Goal: Task Accomplishment & Management: Use online tool/utility

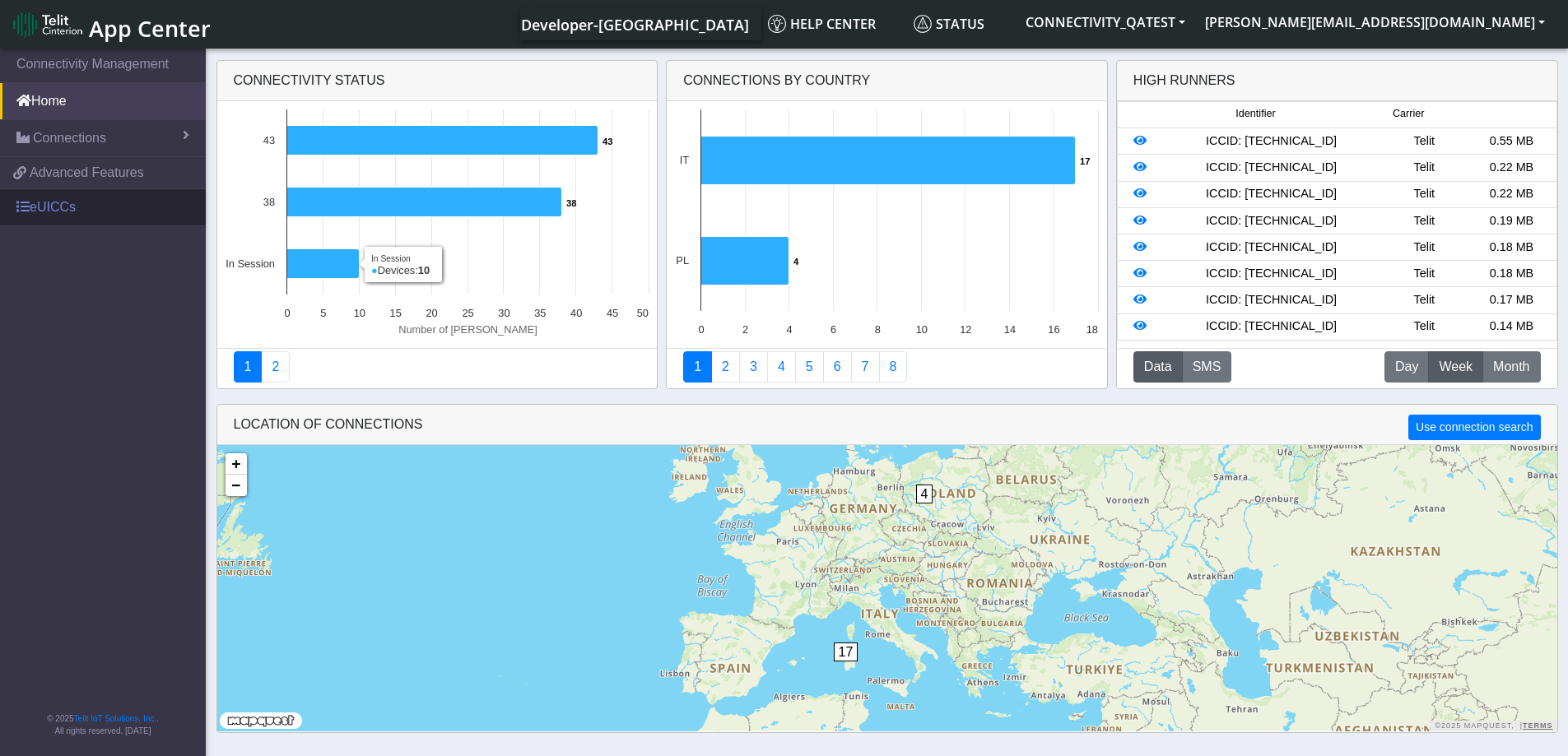
click at [34, 209] on link "eUICCs" at bounding box center [103, 207] width 206 height 36
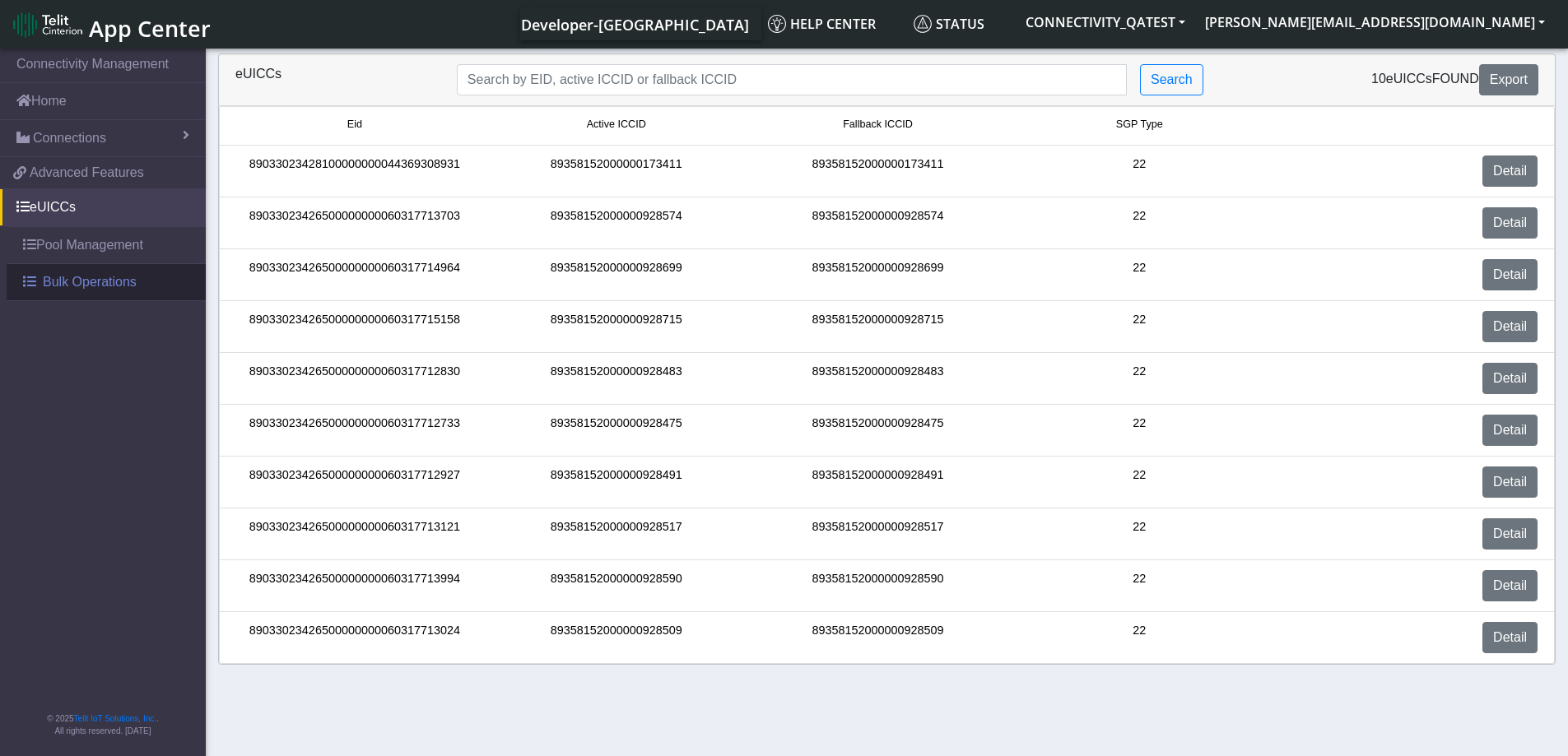
click at [56, 284] on span "Bulk Operations" at bounding box center [90, 282] width 94 height 20
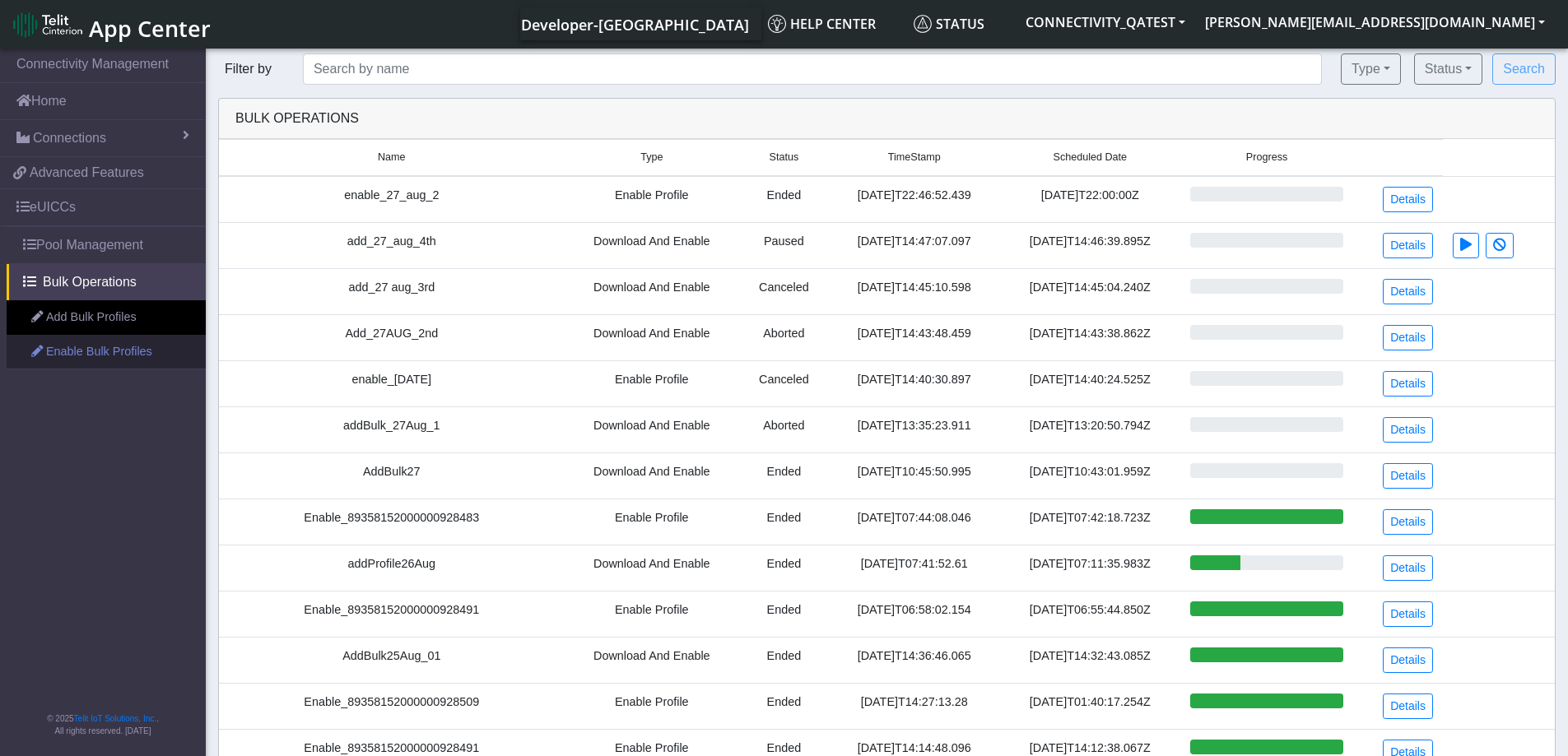
click at [45, 348] on link "Enable Bulk Profiles" at bounding box center [106, 352] width 199 height 34
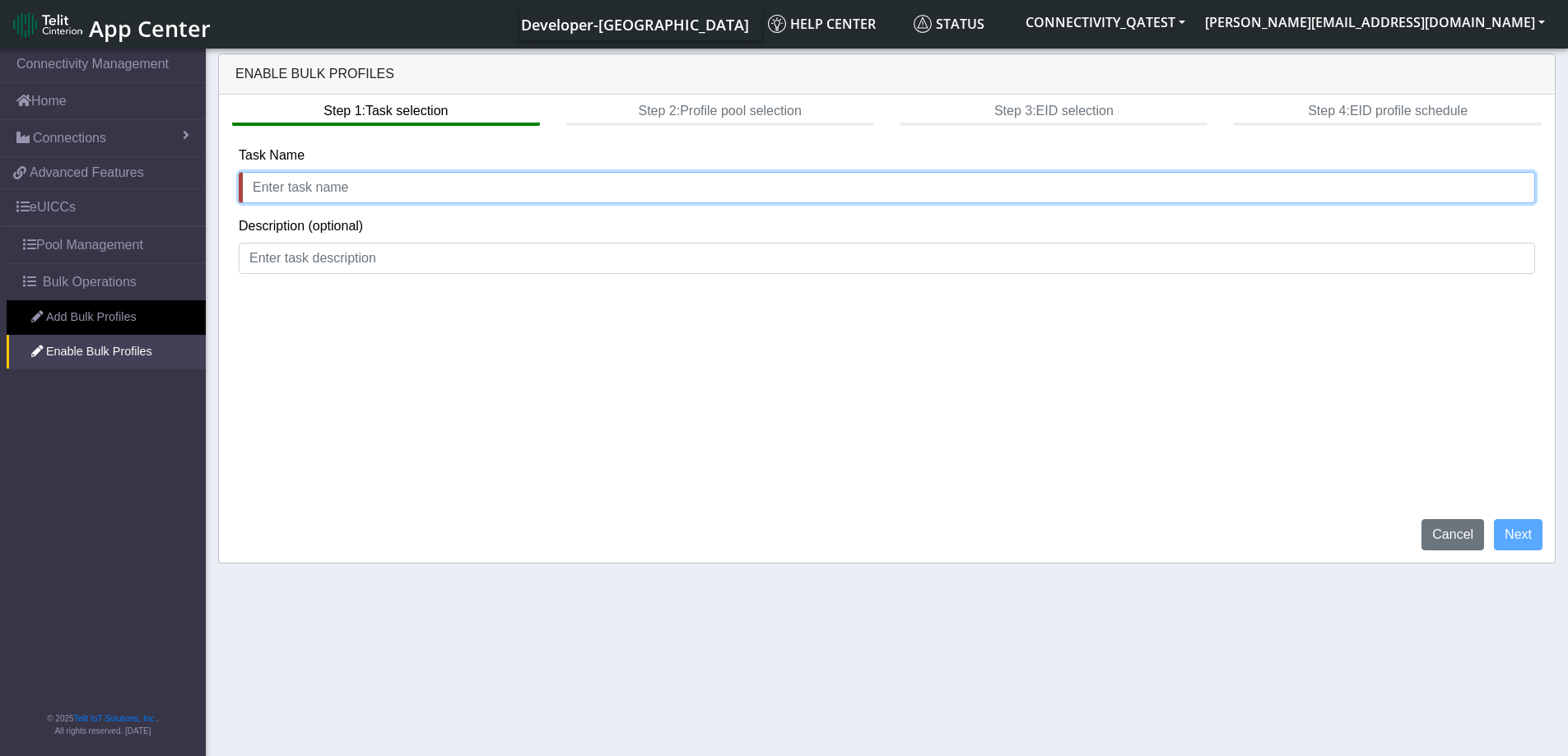
click at [282, 187] on input "text" at bounding box center [887, 187] width 1296 height 31
type input "28_aug_test"
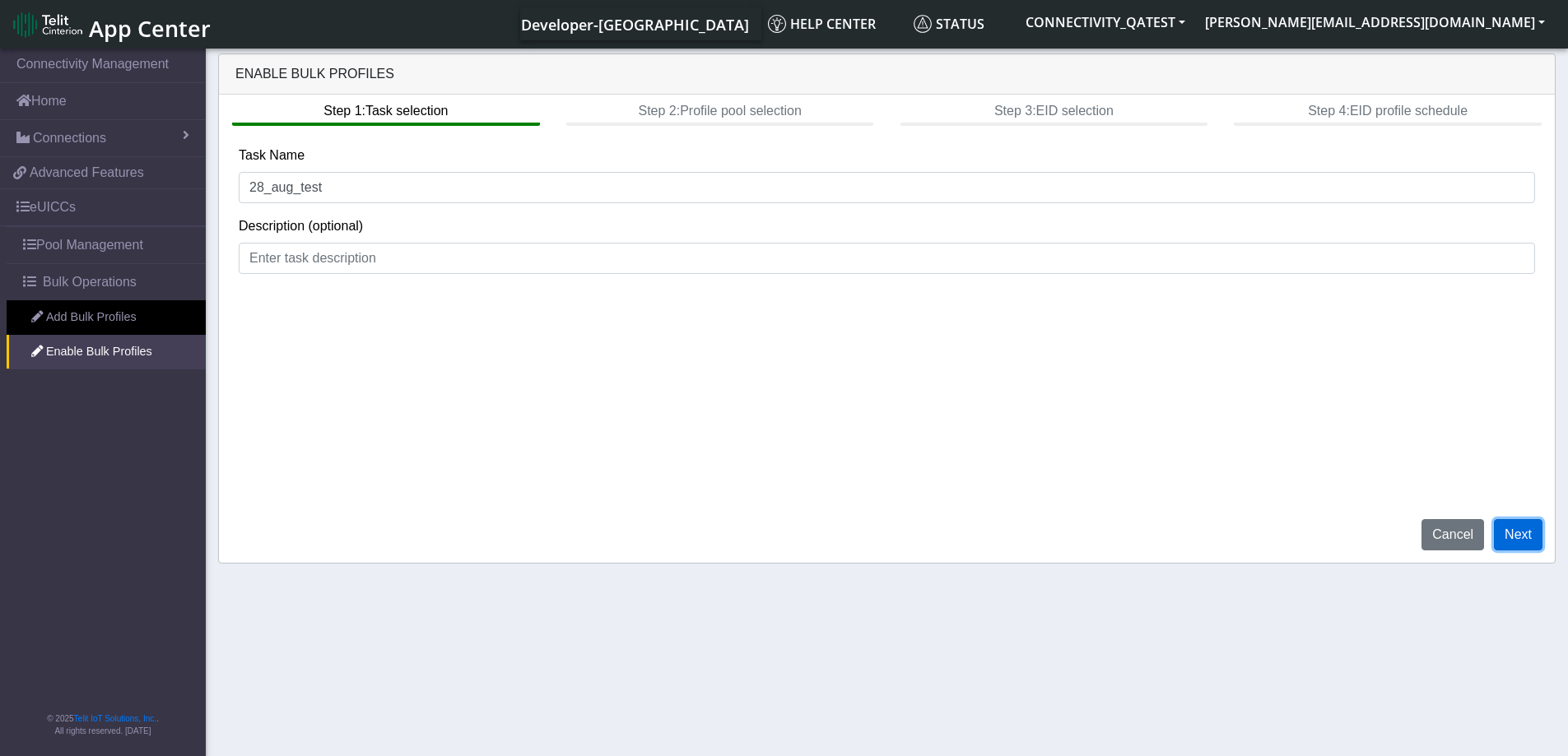
click at [1515, 540] on button "Next" at bounding box center [1518, 534] width 48 height 31
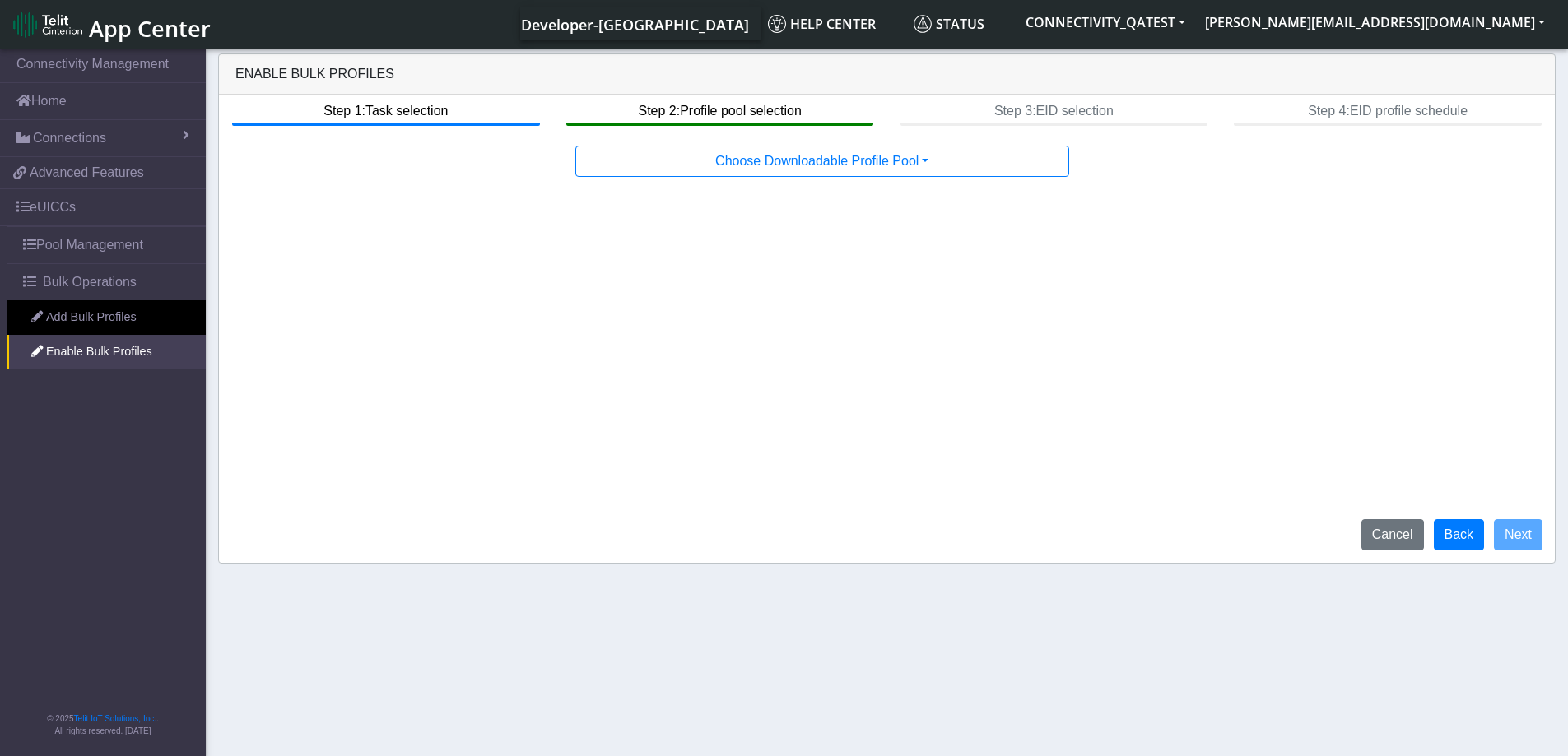
drag, startPoint x: 390, startPoint y: 73, endPoint x: 240, endPoint y: 73, distance: 150.0
click at [240, 73] on div "Enable Bulk Profiles" at bounding box center [887, 74] width 1336 height 41
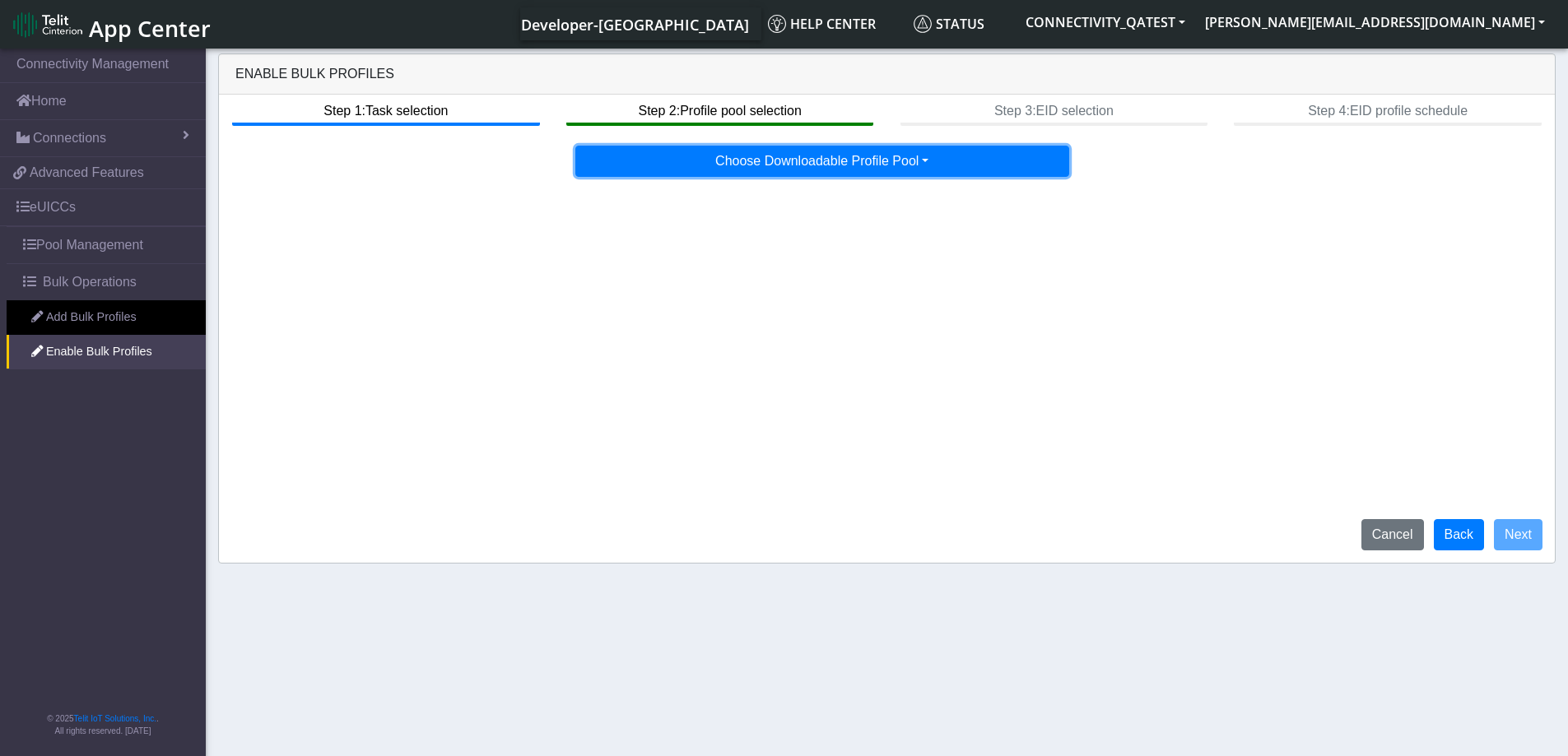
click at [880, 170] on button "Choose Downloadable Profile Pool" at bounding box center [822, 161] width 493 height 31
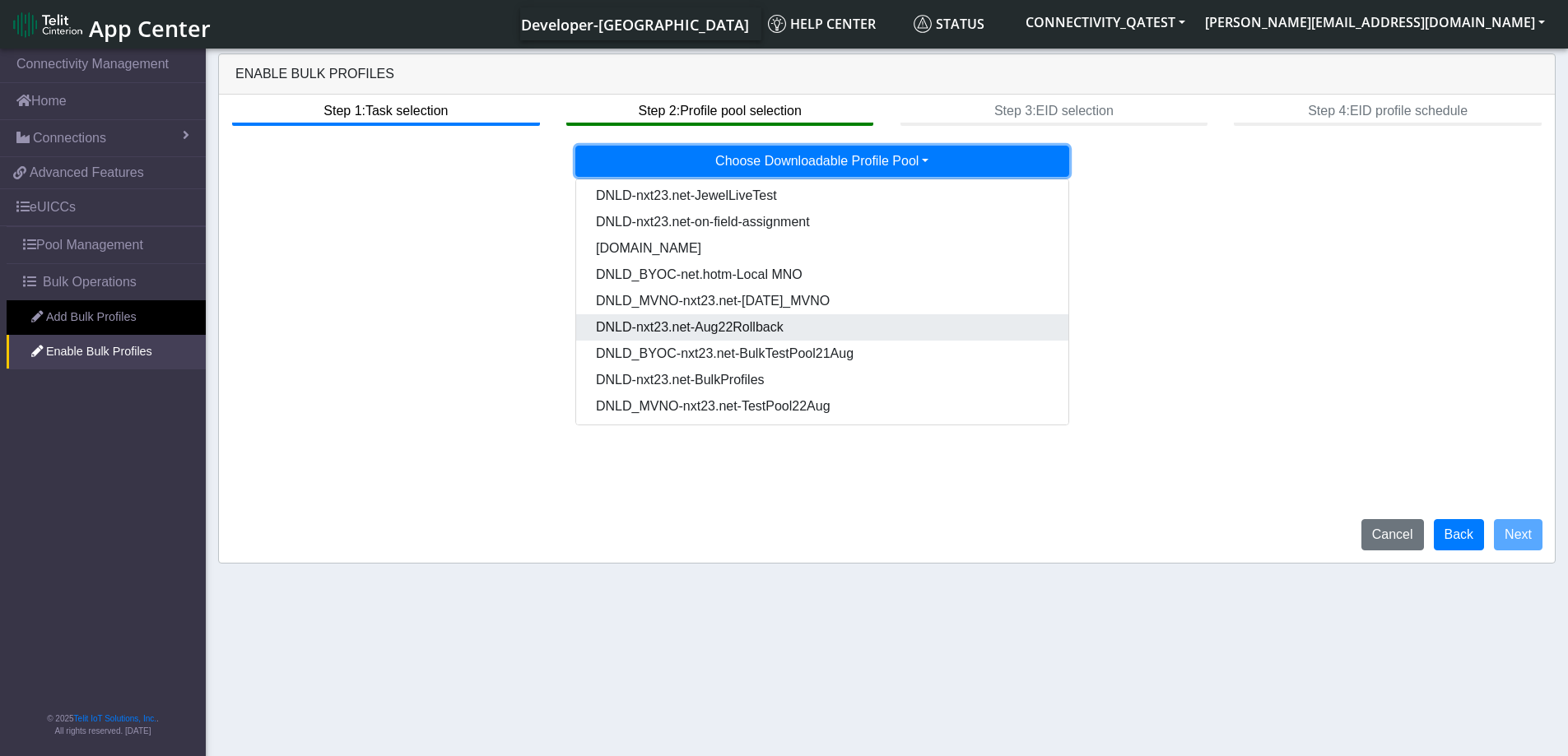
scroll to position [82, 0]
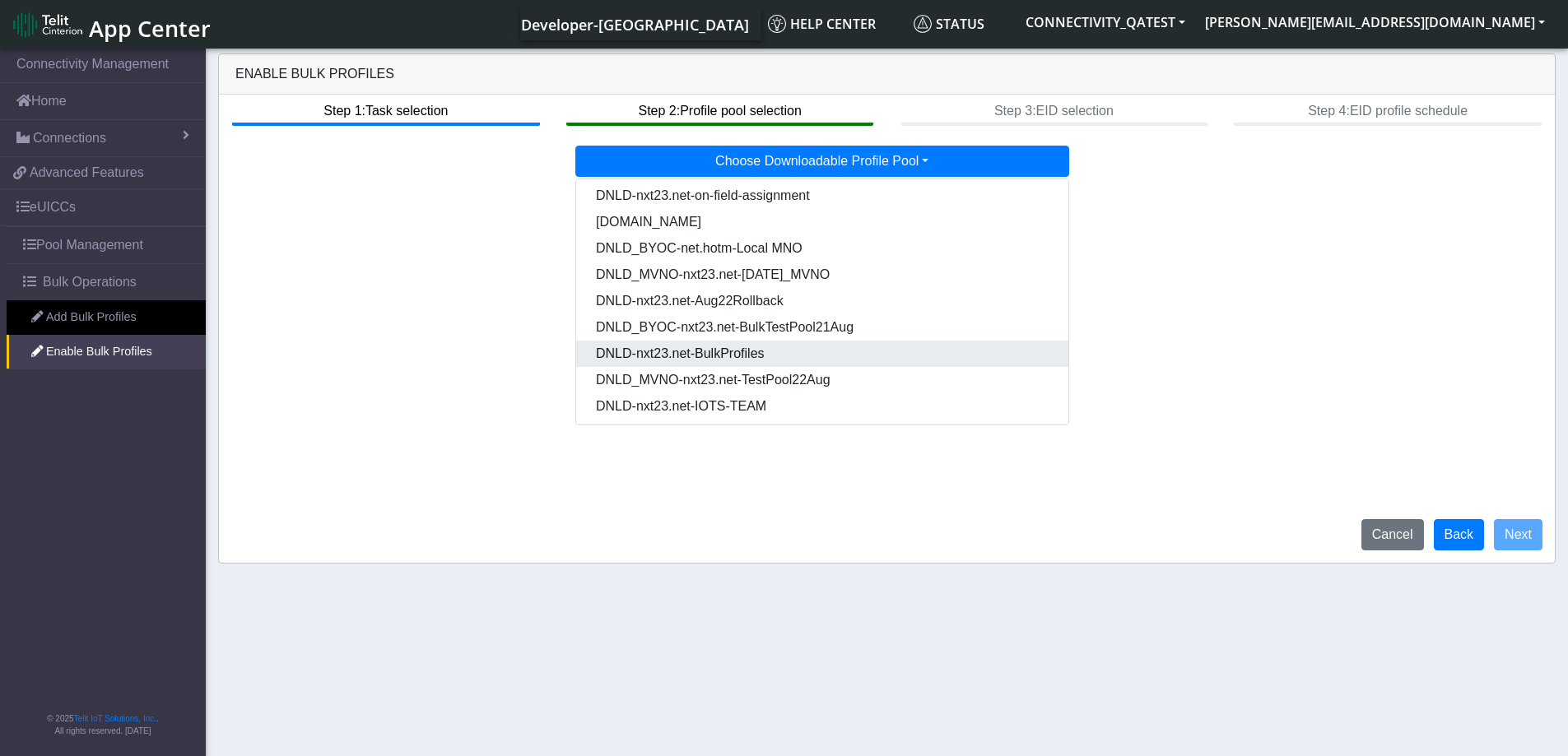
click at [752, 362] on Pooldd87b2e2-121e-4d00-ae8a-d075df8e0e86-dropdown "DNLD-nxt23.net-BulkProfiles" at bounding box center [822, 353] width 492 height 27
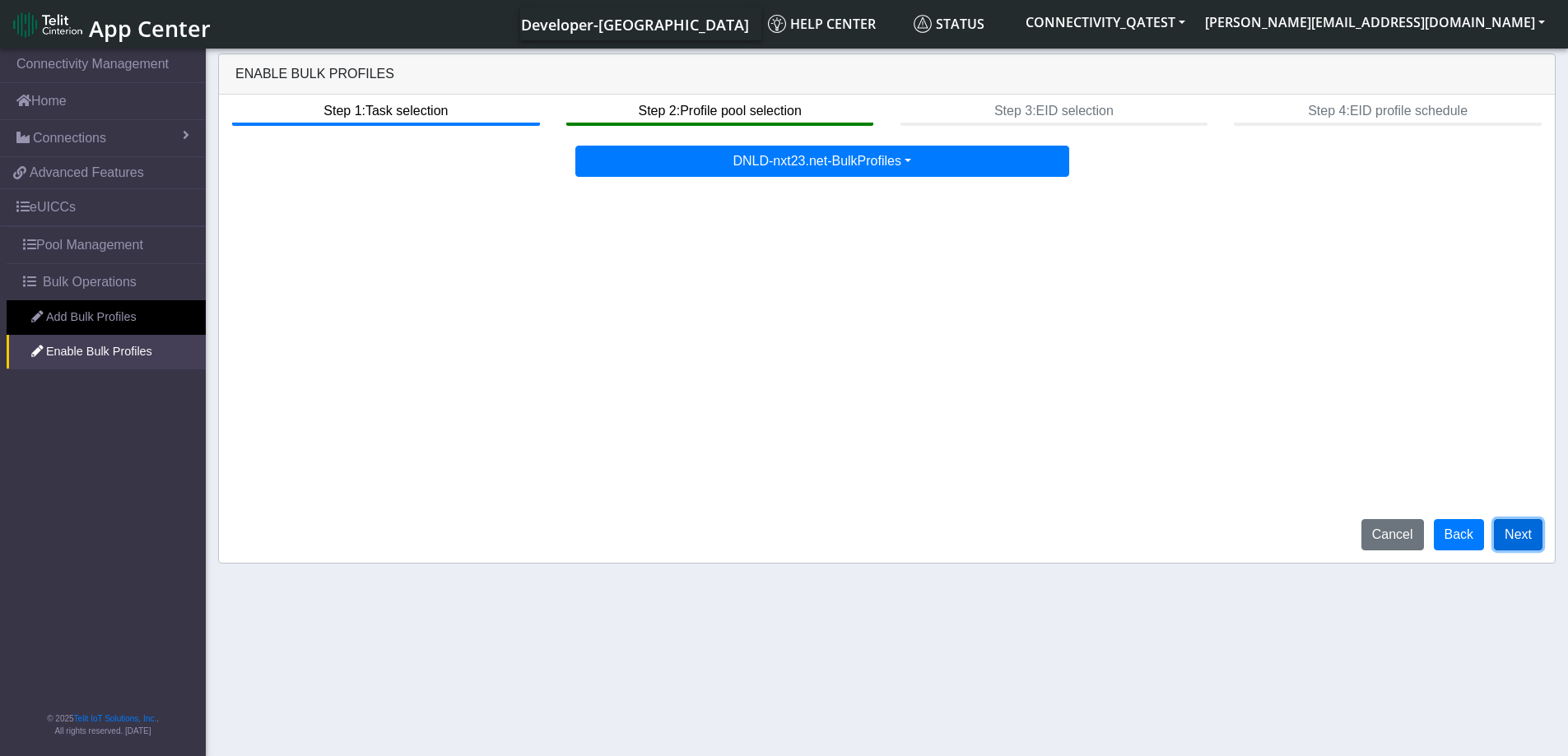
click at [1527, 536] on button "Next" at bounding box center [1518, 534] width 48 height 31
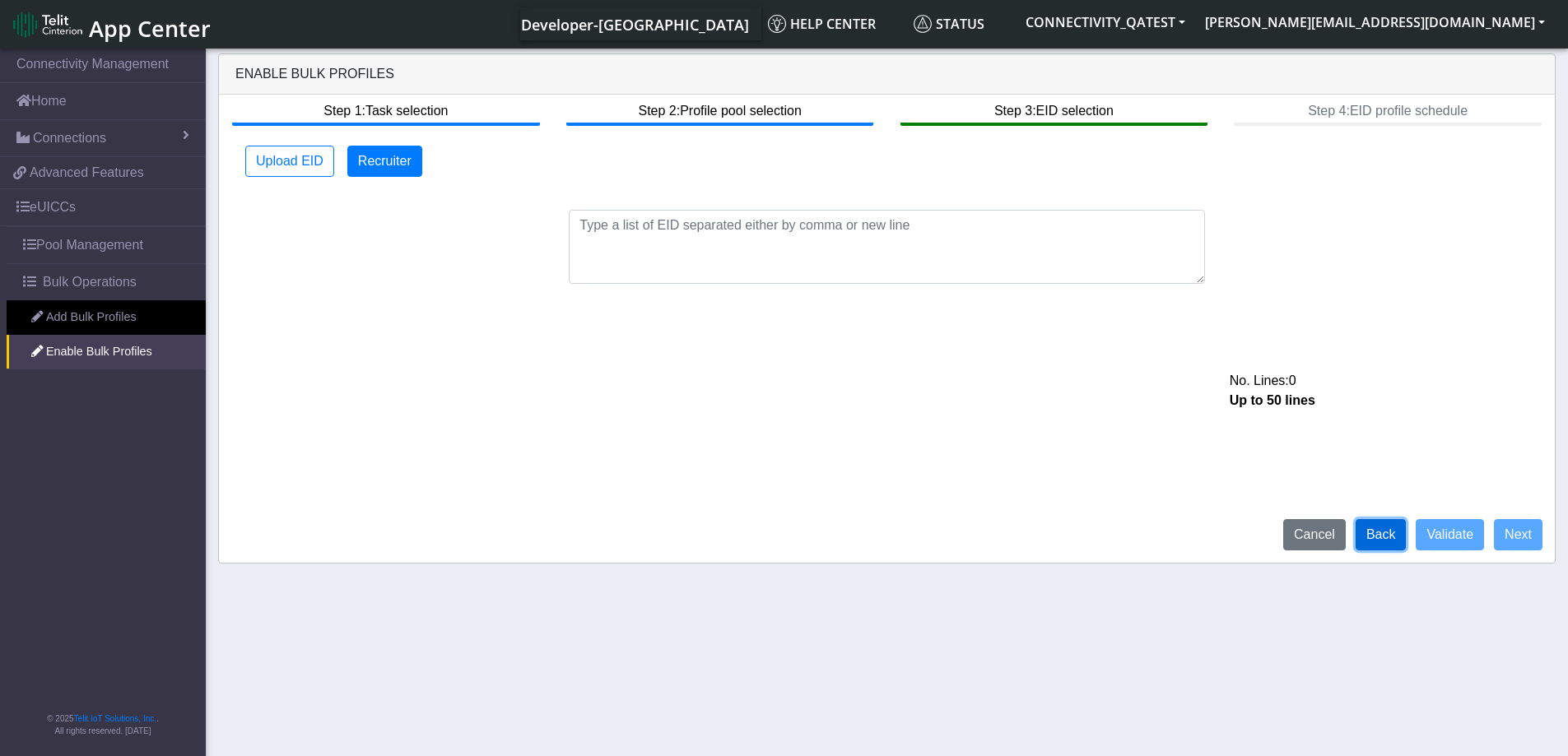
click at [1381, 538] on button "Back" at bounding box center [1381, 534] width 51 height 31
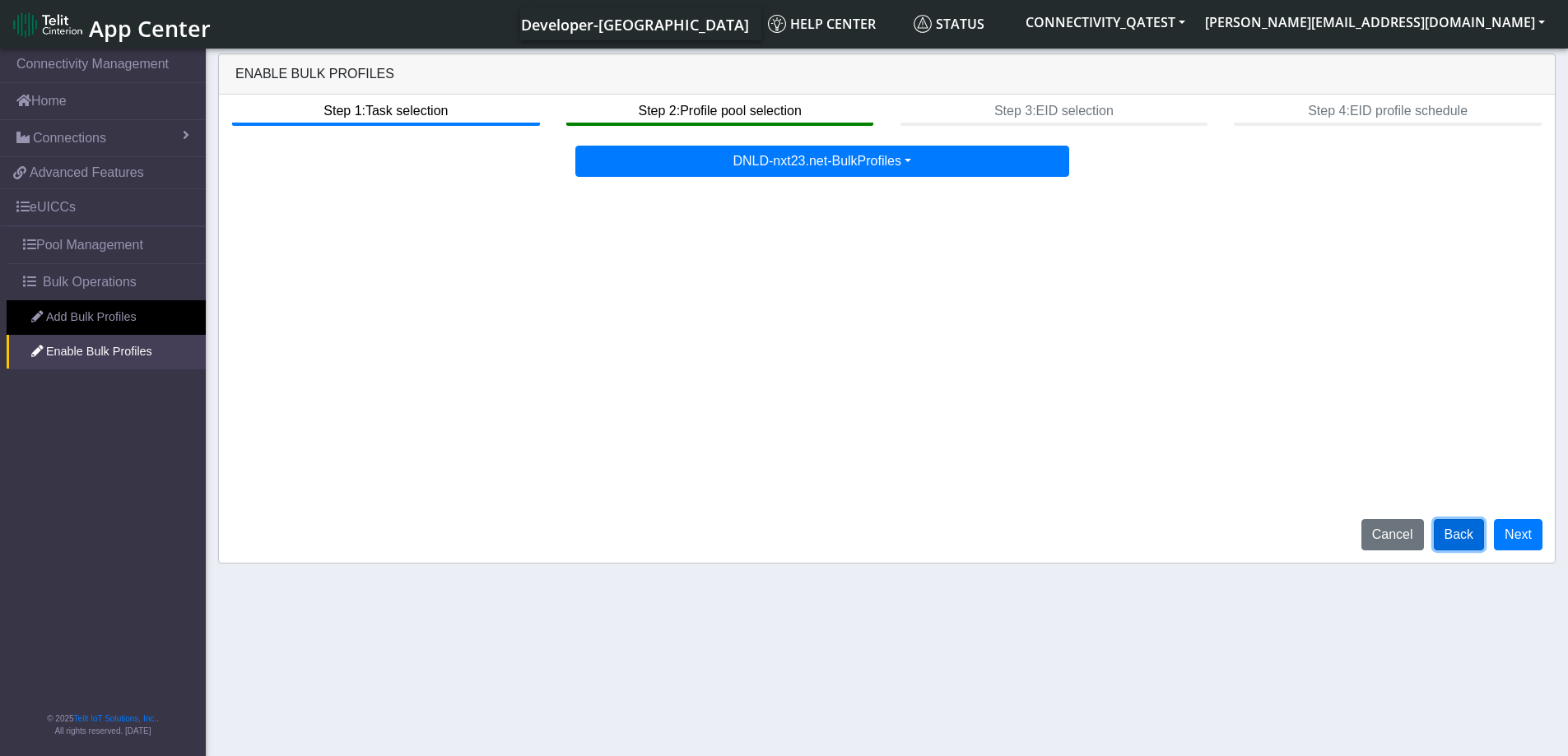
click at [1460, 537] on button "Back" at bounding box center [1458, 534] width 51 height 31
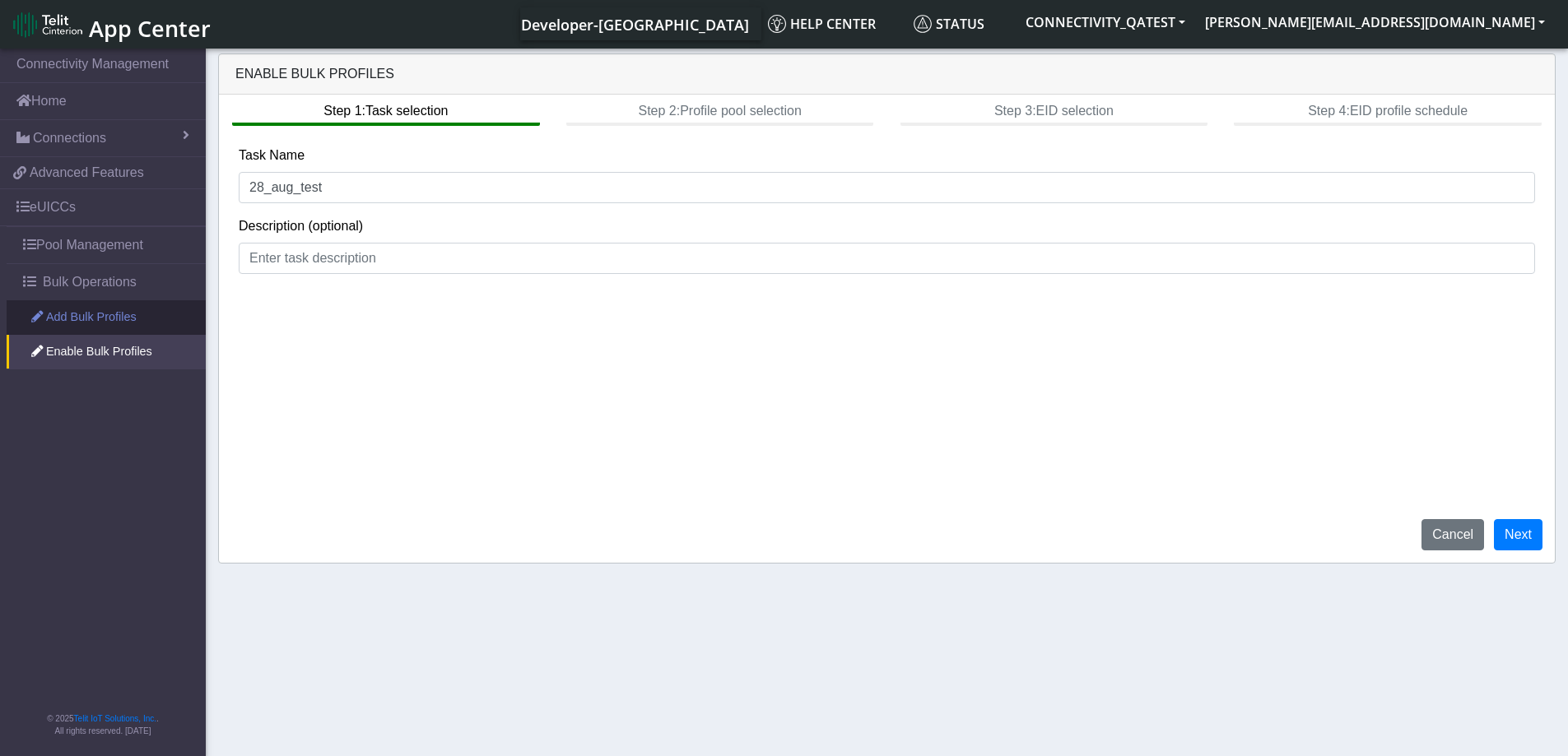
click at [84, 325] on link "Add Bulk Profiles" at bounding box center [106, 317] width 199 height 34
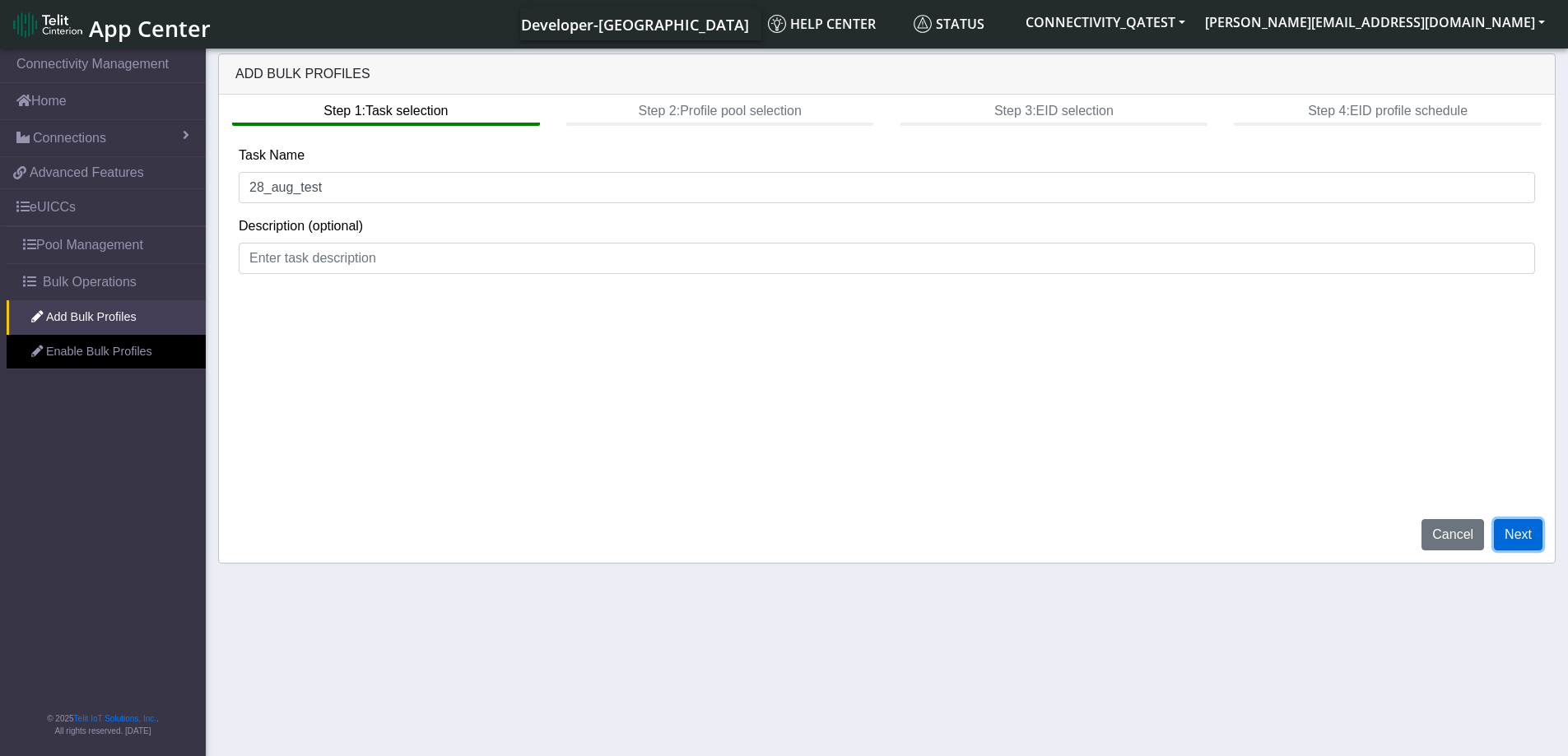
click at [1536, 535] on button "Next" at bounding box center [1518, 534] width 48 height 31
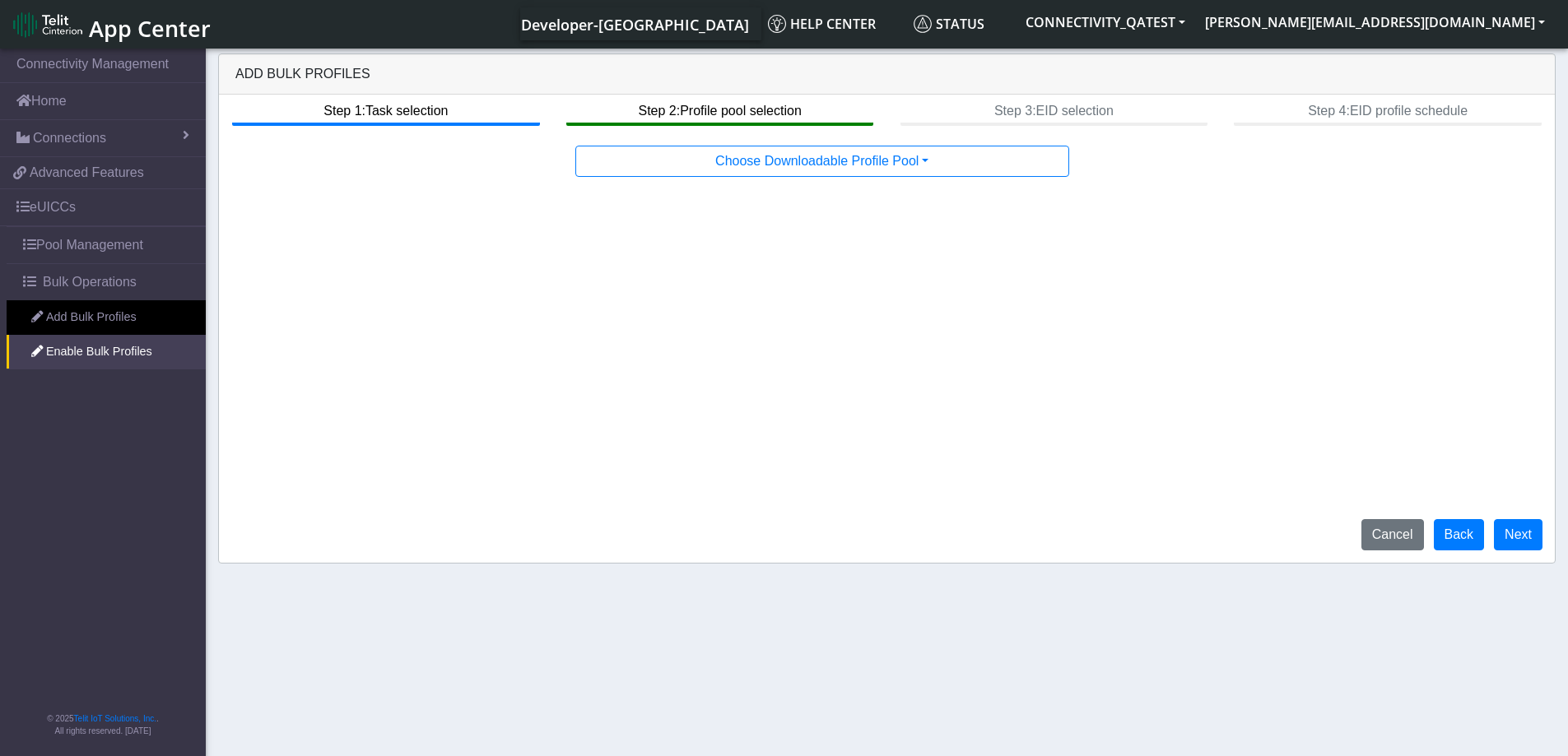
drag, startPoint x: 333, startPoint y: 73, endPoint x: 215, endPoint y: 75, distance: 118.0
click at [215, 75] on div "Add Bulk Profiles Step 1: Task selection Step 2: Profile pool selection Step 3:…" at bounding box center [887, 309] width 1362 height 510
click at [1520, 539] on button "Next" at bounding box center [1518, 534] width 48 height 31
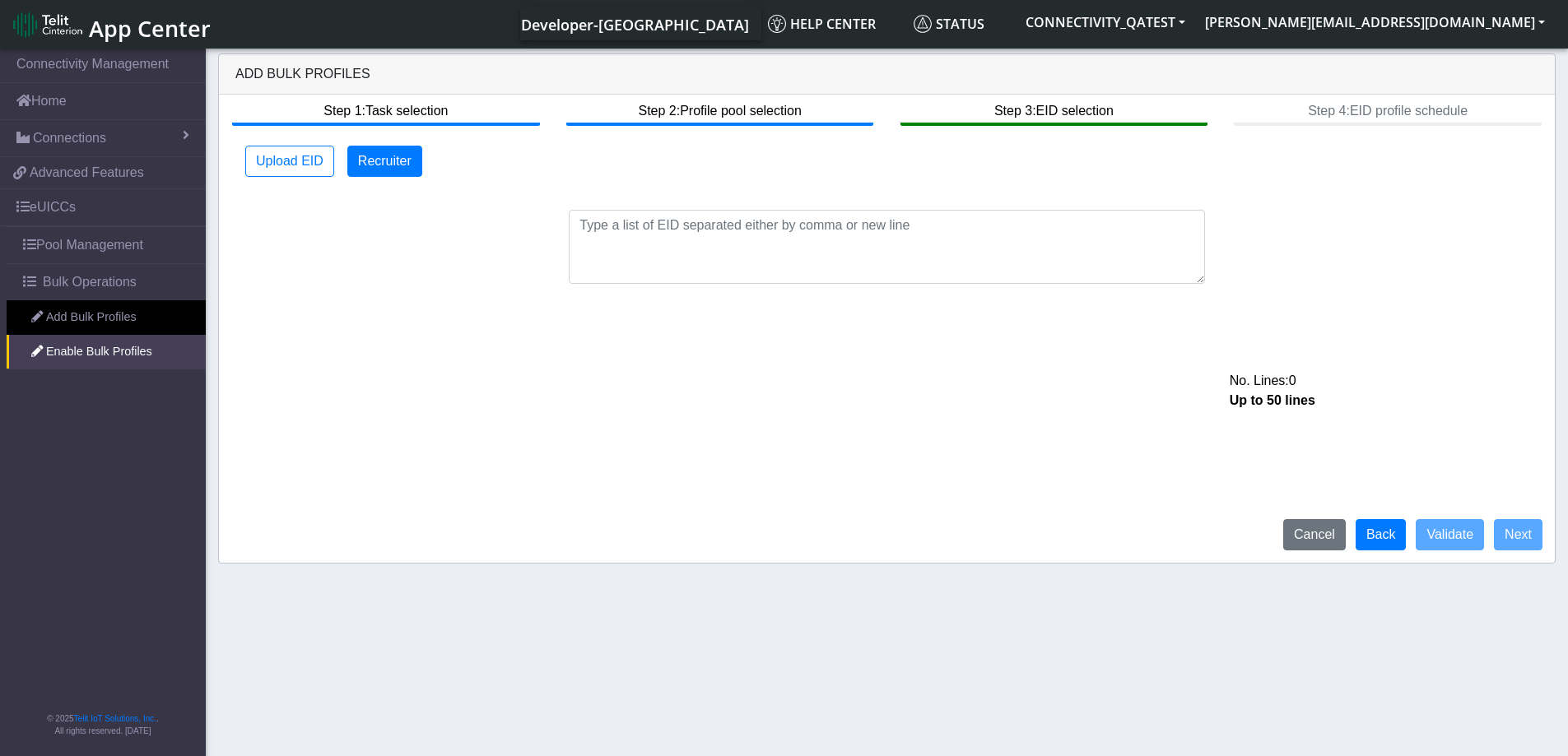
click at [1019, 522] on div "Step 1: Task selection Step 2: Profile pool selection Step 3: EID selection Ste…" at bounding box center [887, 328] width 1336 height 468
click at [158, 28] on span "App Center" at bounding box center [149, 28] width 122 height 30
